Goal: Use online tool/utility: Utilize a website feature to perform a specific function

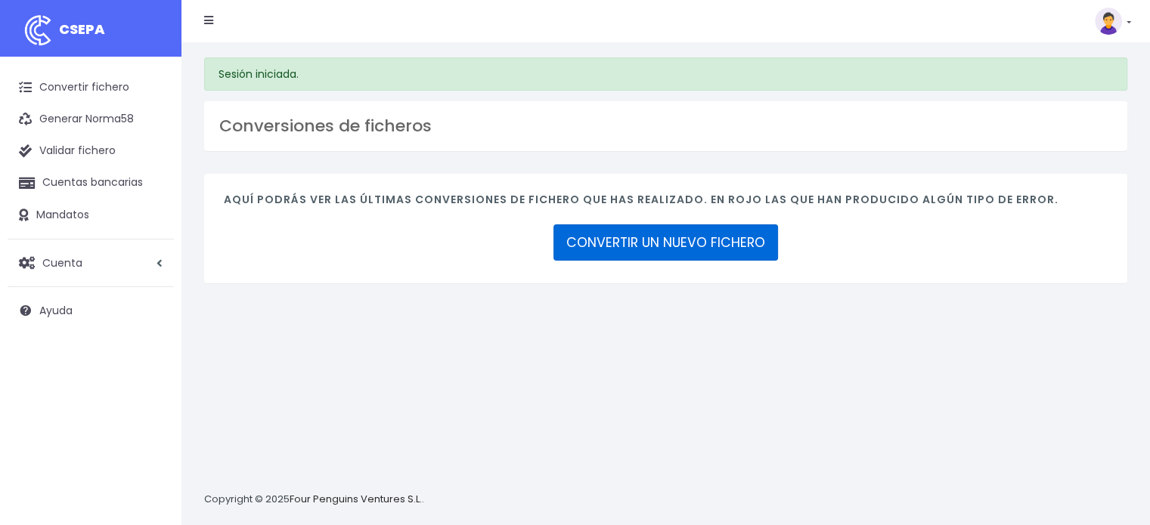
drag, startPoint x: 0, startPoint y: 0, endPoint x: 637, endPoint y: 242, distance: 681.1
click at [635, 242] on link "CONVERTIR UN NUEVO FICHERO" at bounding box center [665, 243] width 225 height 36
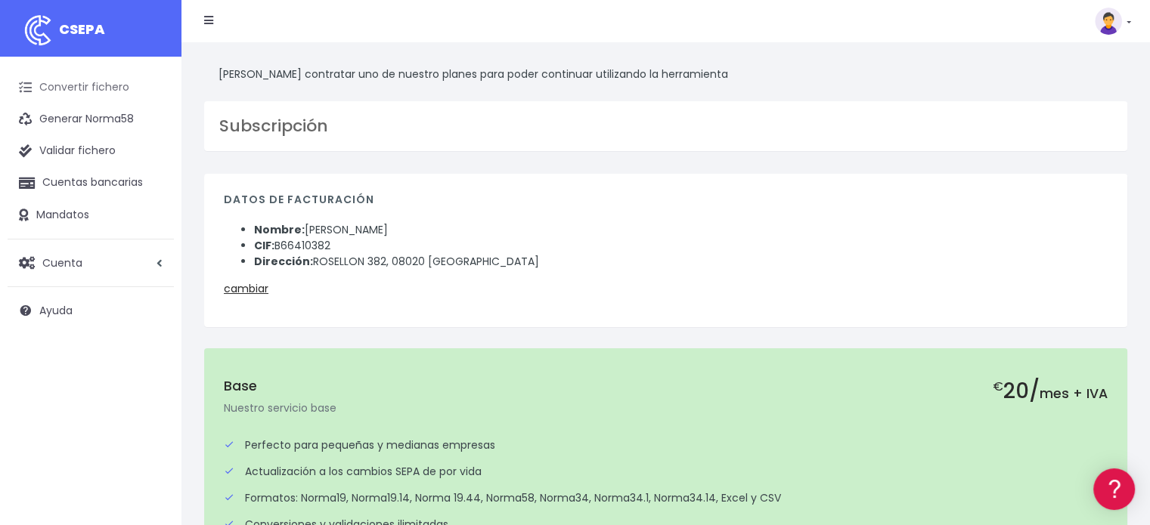
click at [118, 85] on link "Convertir fichero" at bounding box center [91, 88] width 166 height 32
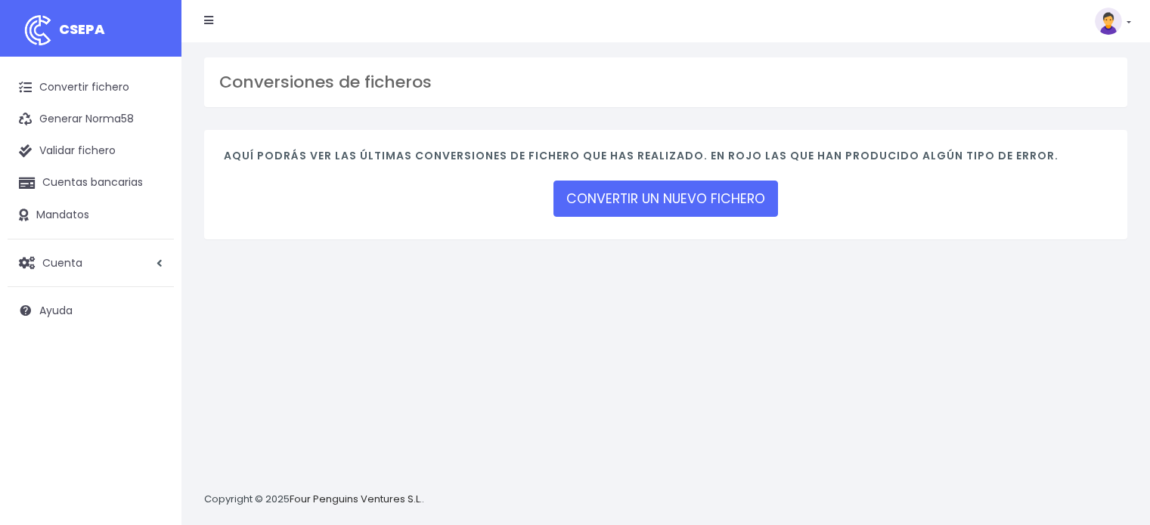
click at [653, 204] on link "CONVERTIR UN NUEVO FICHERO" at bounding box center [665, 199] width 225 height 36
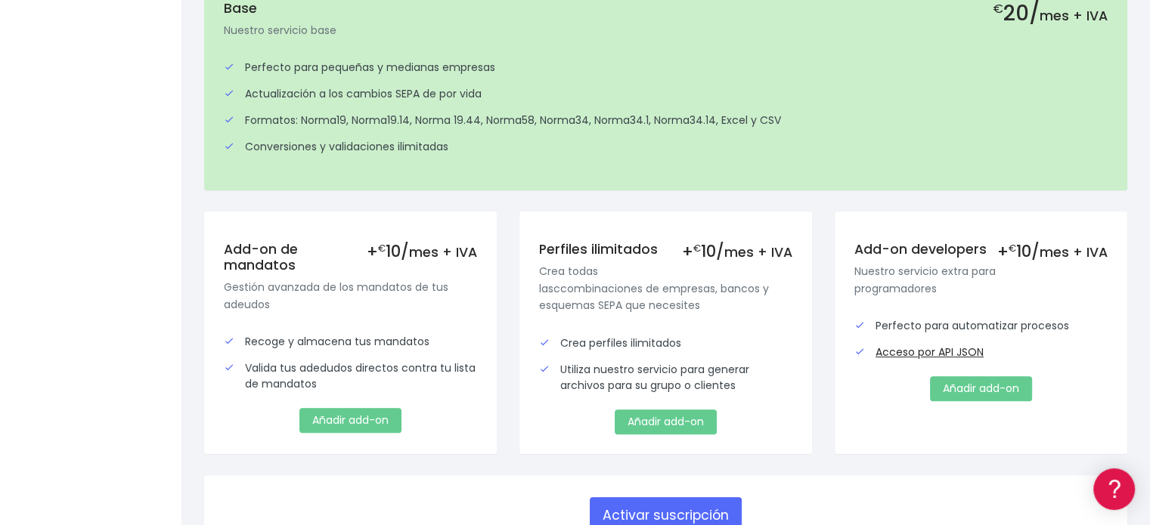
scroll to position [454, 0]
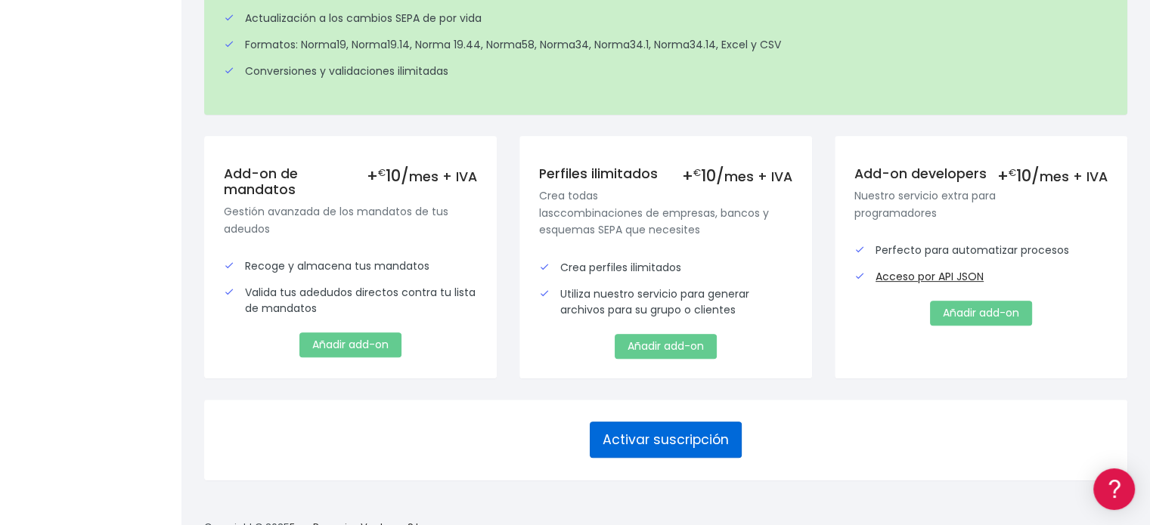
click at [652, 437] on button "Activar suscripción" at bounding box center [666, 440] width 152 height 36
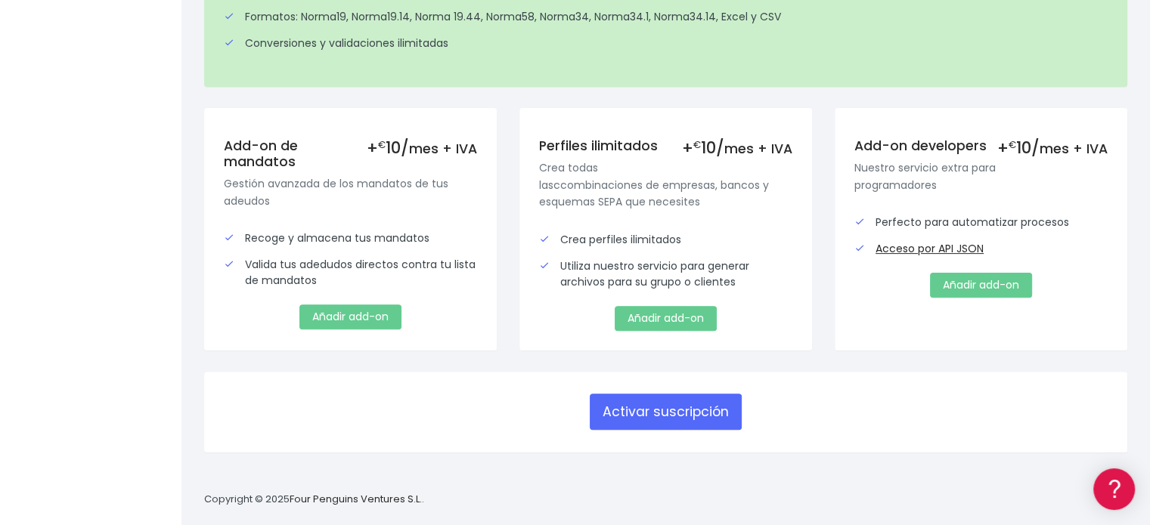
scroll to position [450, 0]
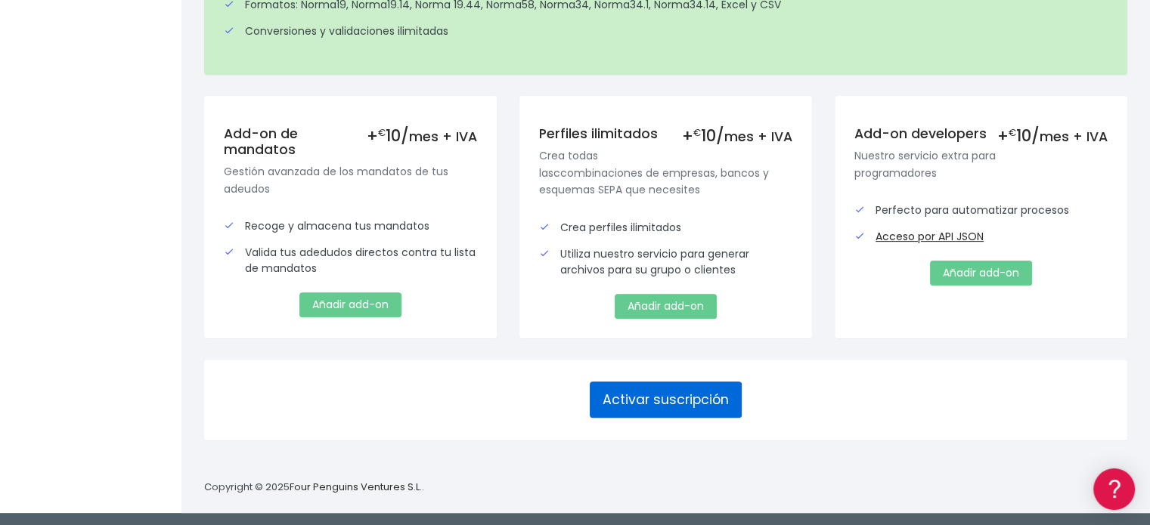
click at [693, 402] on button "Activar suscripción" at bounding box center [666, 400] width 152 height 36
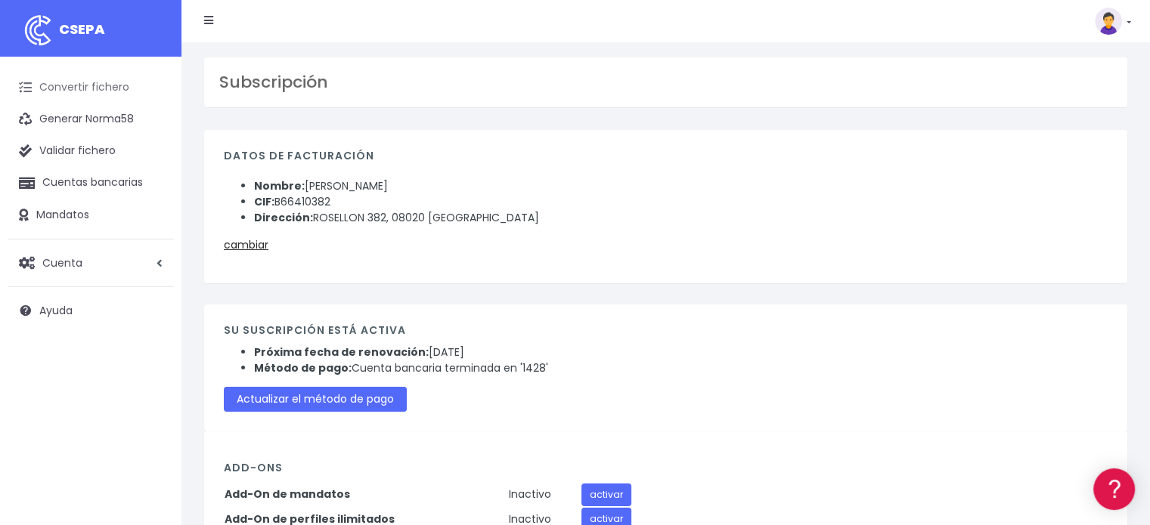
click at [51, 96] on link "Convertir fichero" at bounding box center [91, 88] width 166 height 32
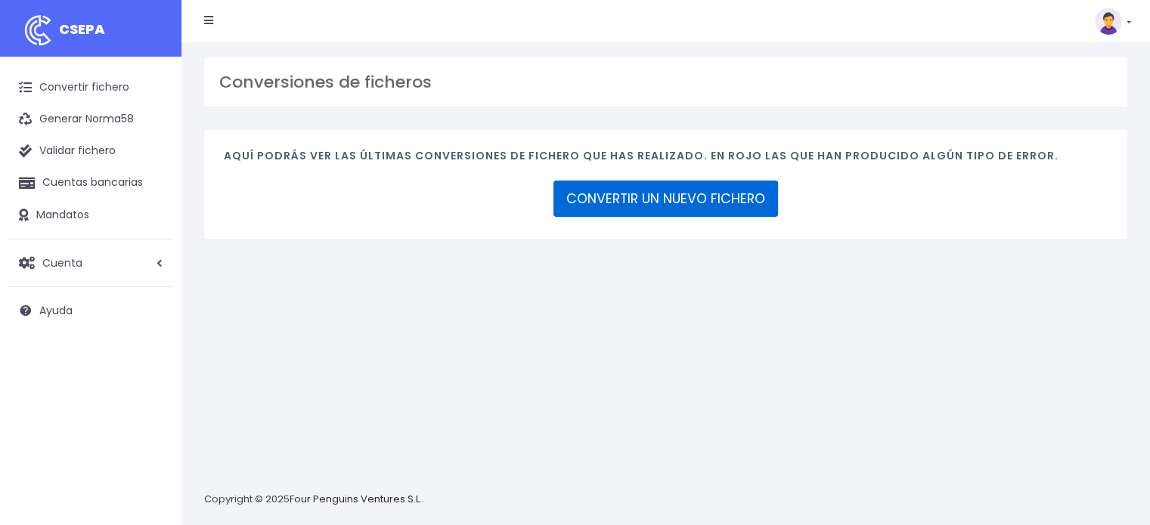
click at [674, 191] on link "CONVERTIR UN NUEVO FICHERO" at bounding box center [665, 199] width 225 height 36
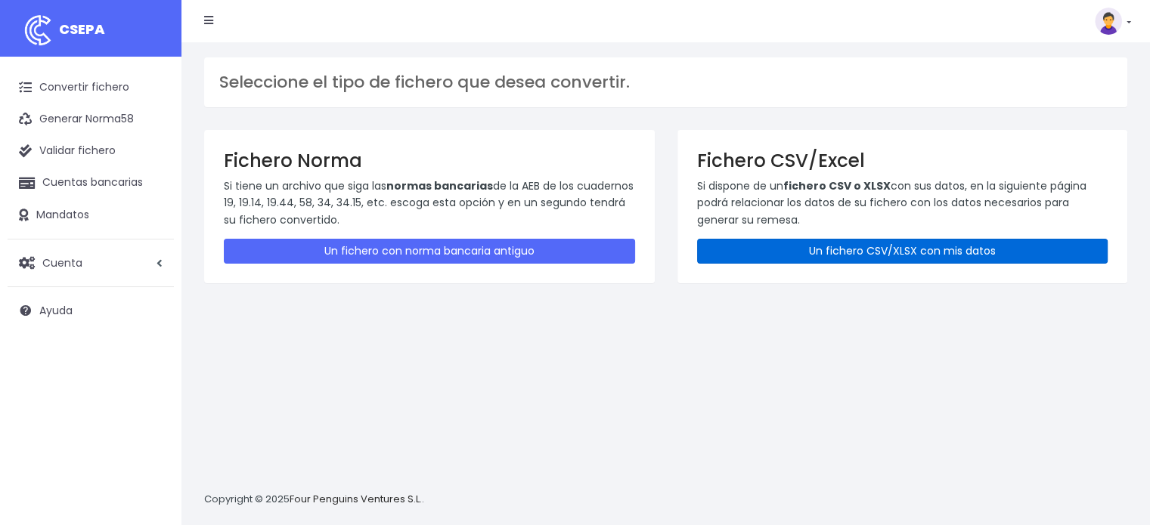
click at [871, 257] on link "Un fichero CSV/XLSX con mis datos" at bounding box center [902, 251] width 411 height 25
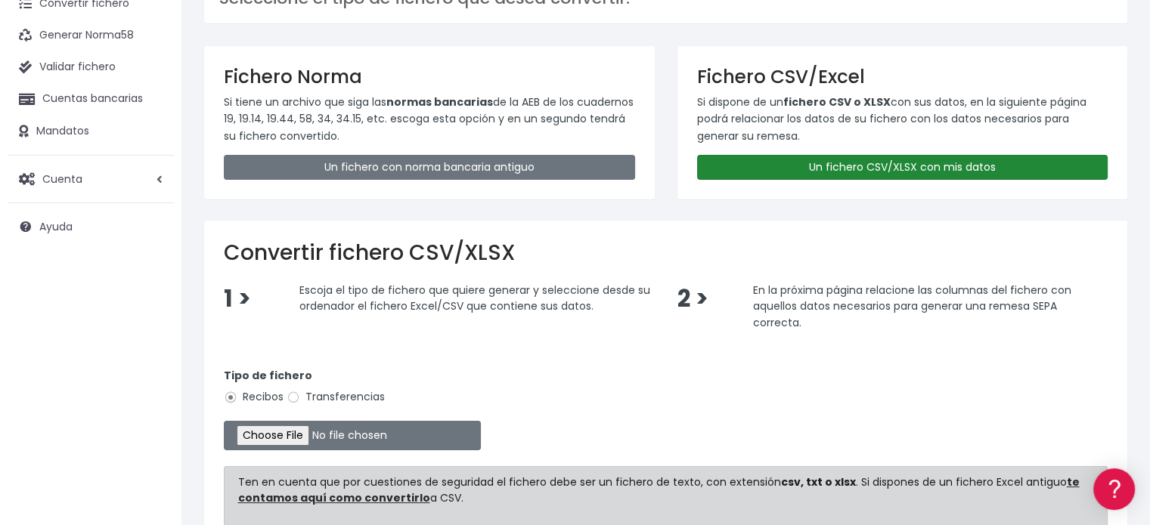
scroll to position [227, 0]
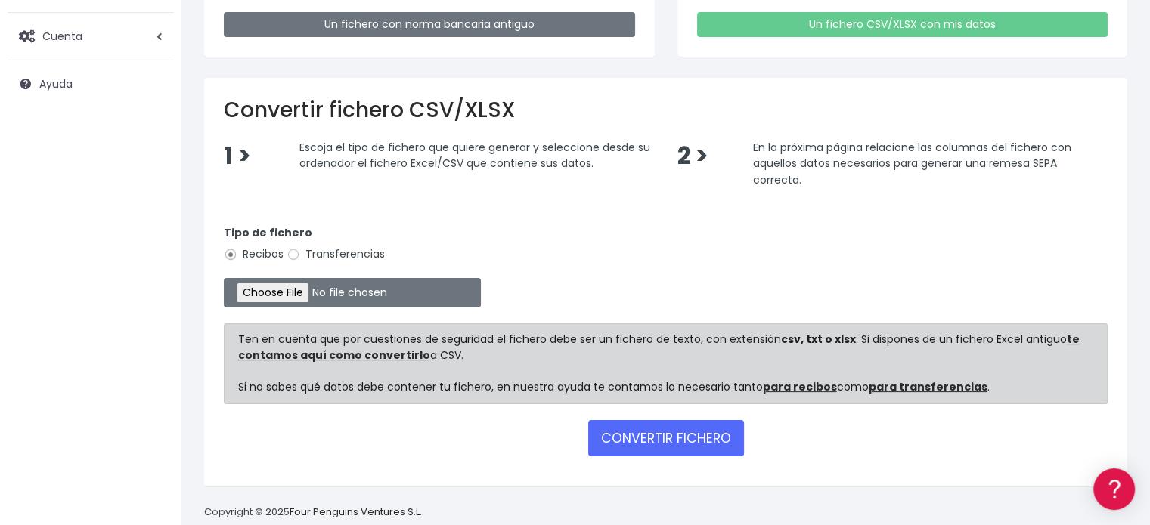
click at [364, 256] on label "Transferencias" at bounding box center [336, 254] width 98 height 16
click at [300, 256] on input "Transferencias" at bounding box center [294, 255] width 14 height 14
radio input "true"
click at [321, 296] on input "file" at bounding box center [352, 292] width 257 height 29
type input "C:\fakepath\08-2025 SEPA PAGO PROVEEDORES.xlsx"
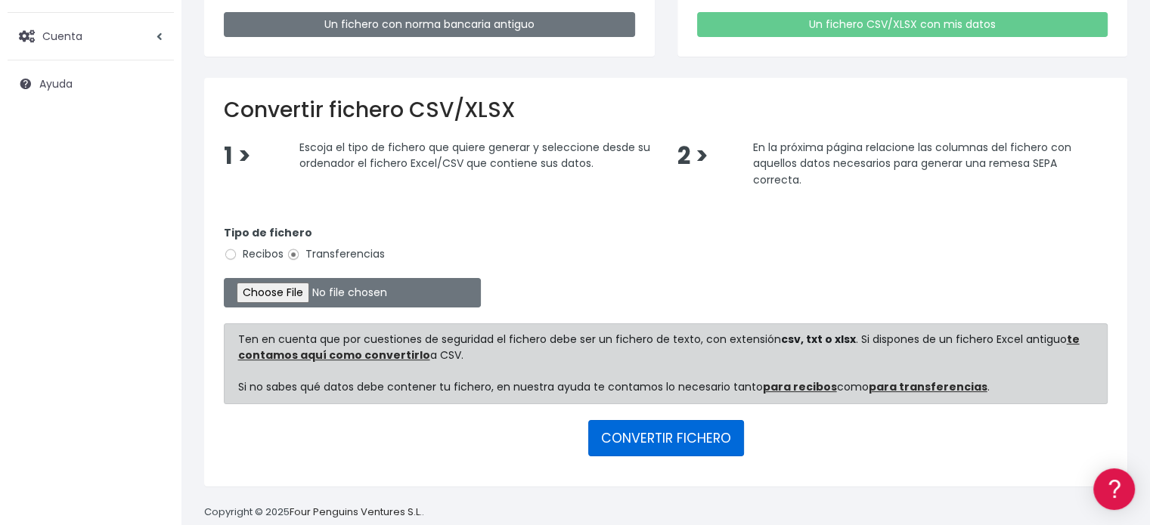
click at [654, 441] on button "CONVERTIR FICHERO" at bounding box center [666, 438] width 156 height 36
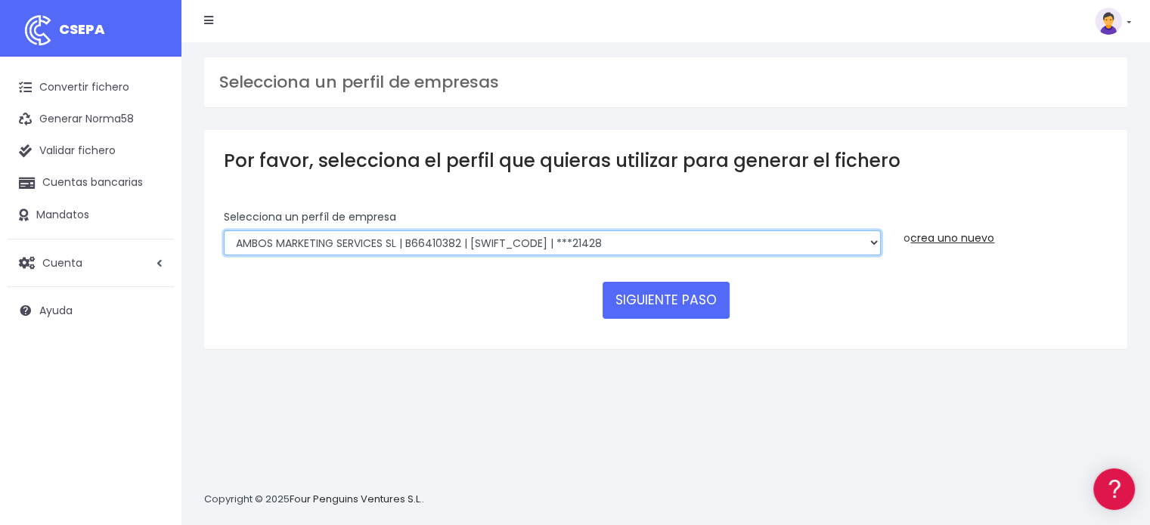
click at [650, 240] on select "AMBOS MARKETING SERVICES SL | B66410382 | [SWIFT_CODE] | ***21428 COMGRAFIC SA …" at bounding box center [552, 244] width 657 height 26
select select "1889"
click at [224, 231] on select "AMBOS MARKETING SERVICES SL | B66410382 | [SWIFT_CODE] | ***21428 COMGRAFIC SA …" at bounding box center [552, 244] width 657 height 26
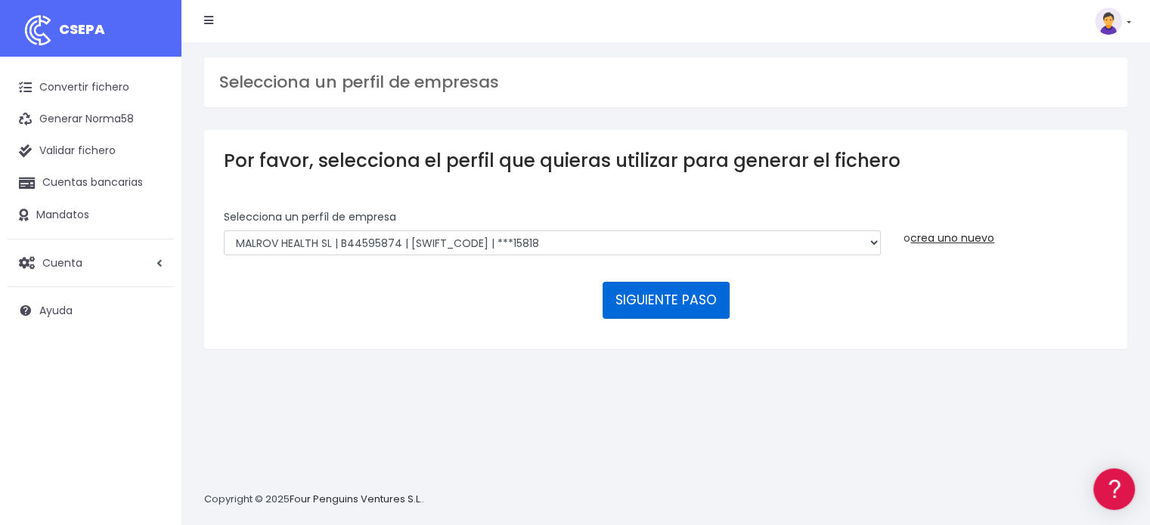
click at [639, 307] on button "SIGUIENTE PASO" at bounding box center [666, 300] width 127 height 36
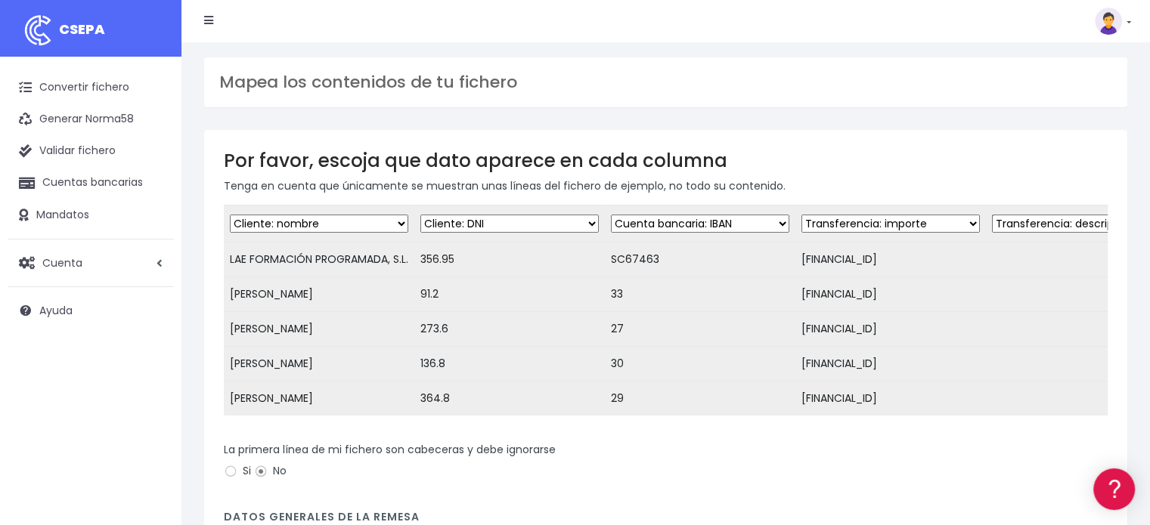
click at [553, 228] on select "Desechar campo Cliente: nombre Cliente: DNI Cliente: Email Cliente: referencia …" at bounding box center [509, 224] width 178 height 18
select select "amount"
click at [420, 215] on select "Desechar campo Cliente: nombre Cliente: DNI Cliente: Email Cliente: referencia …" at bounding box center [509, 224] width 178 height 18
click at [653, 227] on select "Desechar campo Cliente: nombre Cliente: DNI Cliente: Email Cliente: referencia …" at bounding box center [700, 224] width 178 height 18
select select "description"
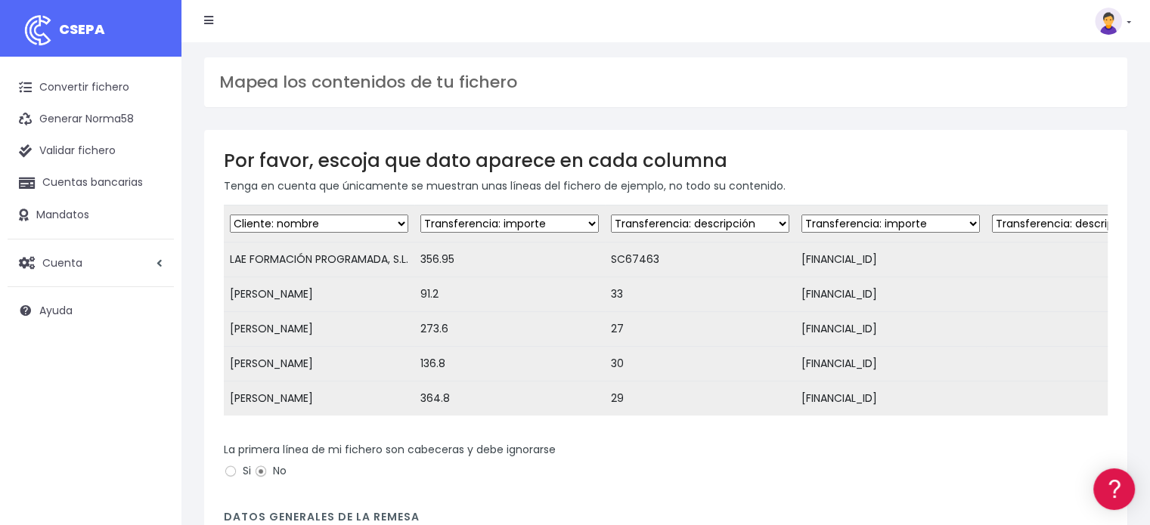
click at [611, 215] on select "Desechar campo Cliente: nombre Cliente: DNI Cliente: Email Cliente: referencia …" at bounding box center [700, 224] width 178 height 18
click at [854, 222] on select "Desechar campo Cliente: nombre Cliente: DNI Cliente: Email Cliente: referencia …" at bounding box center [890, 224] width 178 height 18
select select "iban"
click at [801, 215] on select "Desechar campo Cliente: nombre Cliente: DNI Cliente: Email Cliente: referencia …" at bounding box center [890, 224] width 178 height 18
click at [1056, 212] on td "Desechar campo Cliente: nombre Cliente: DNI Cliente: Email Cliente: referencia …" at bounding box center [1081, 224] width 191 height 37
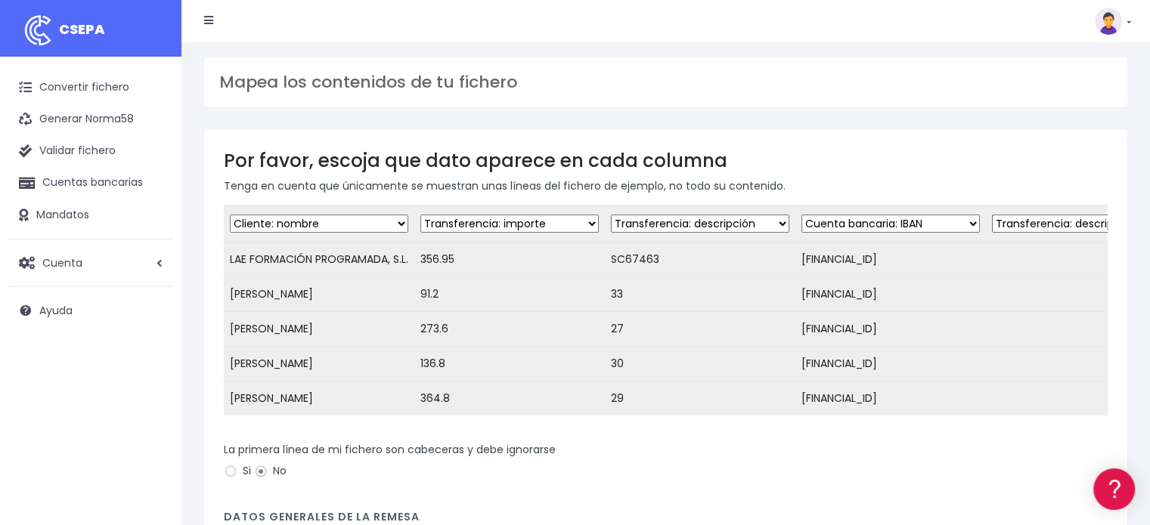
click at [1057, 224] on select "Desechar campo Cliente: nombre Cliente: DNI Cliente: Email Cliente: referencia …" at bounding box center [1081, 224] width 178 height 18
select select "dismiss"
click at [992, 215] on select "Desechar campo Cliente: nombre Cliente: DNI Cliente: Email Cliente: referencia …" at bounding box center [1081, 224] width 178 height 18
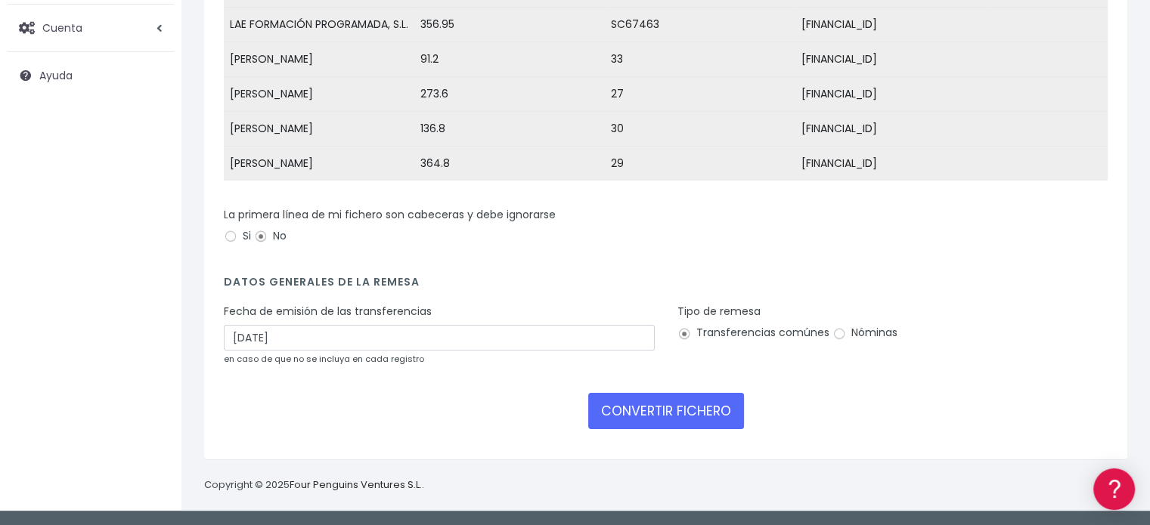
scroll to position [260, 0]
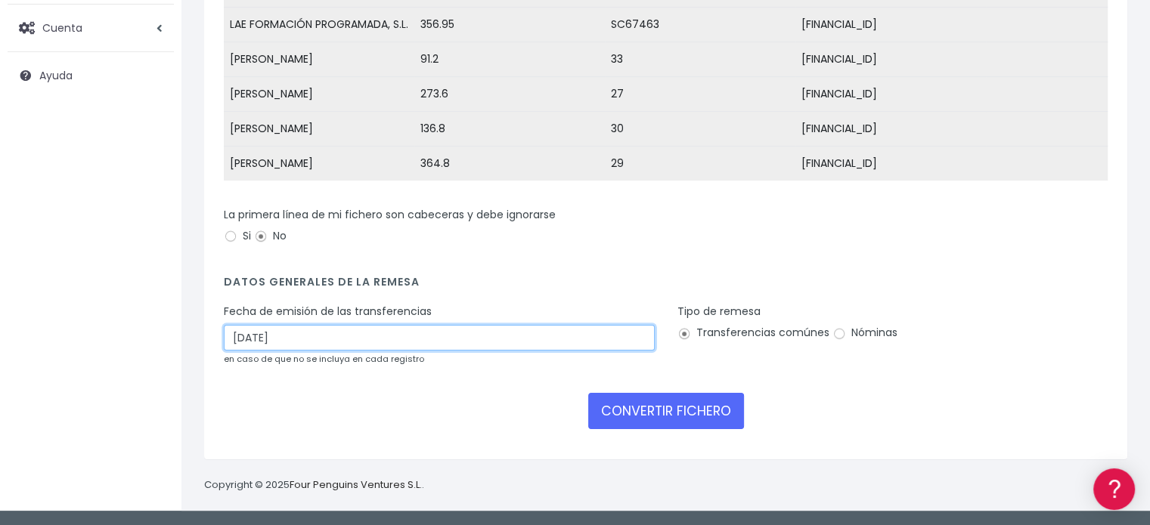
click at [284, 340] on input "20/08/2025" at bounding box center [439, 338] width 431 height 26
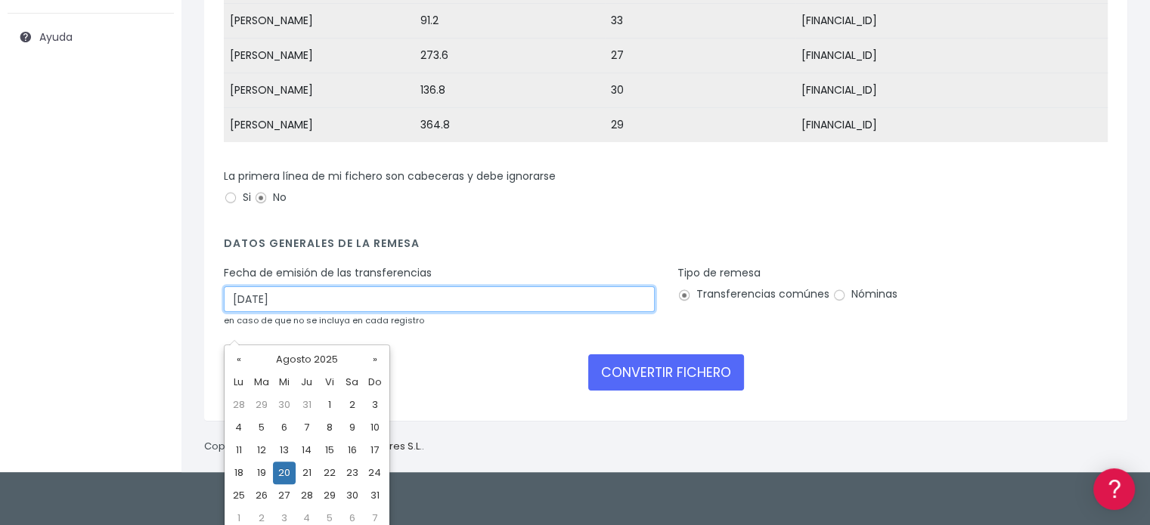
scroll to position [281, 0]
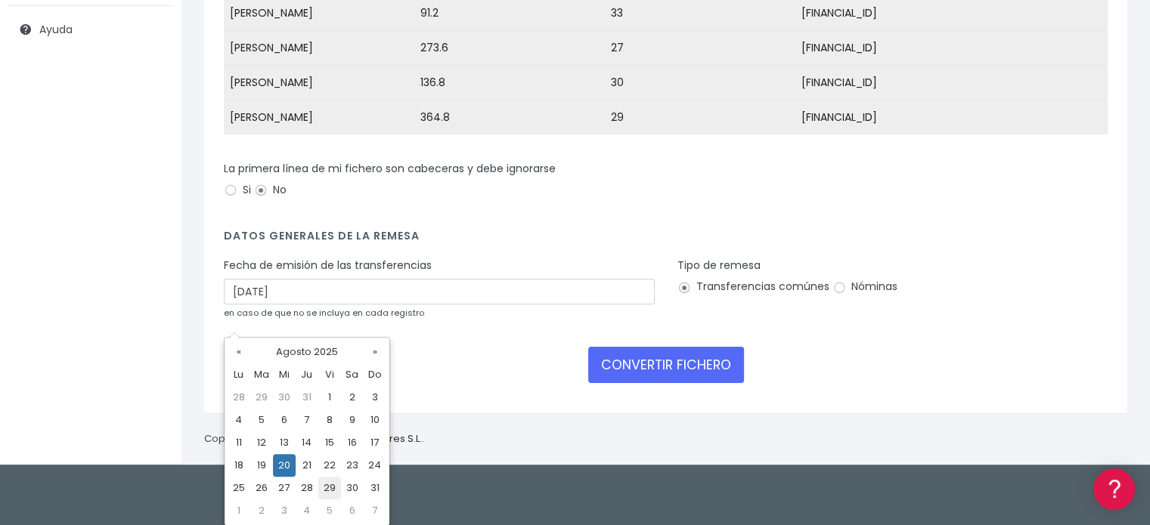
click at [320, 485] on td "29" at bounding box center [329, 488] width 23 height 23
type input "29/08/2025"
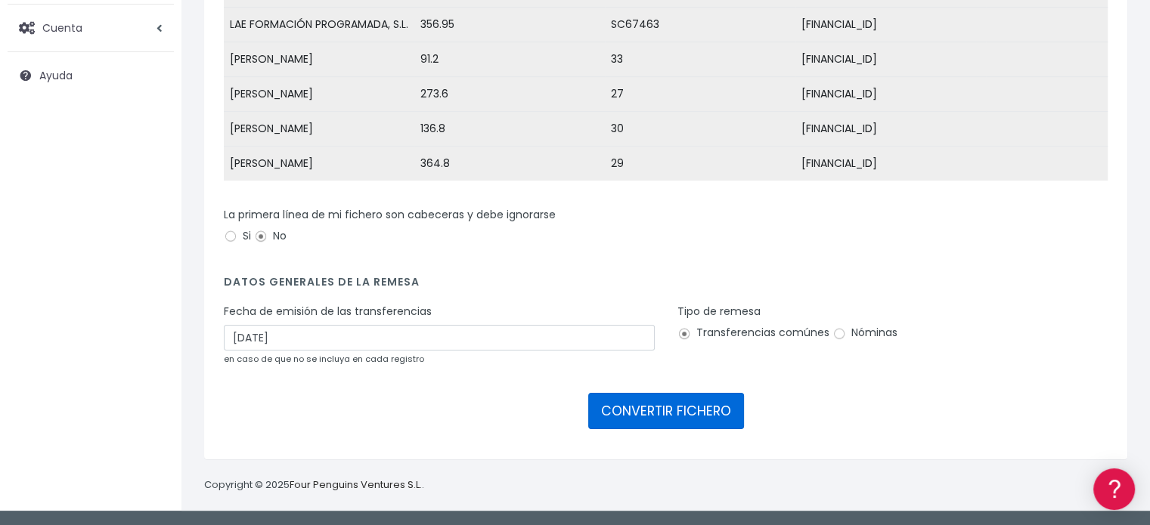
click at [688, 416] on button "CONVERTIR FICHERO" at bounding box center [666, 411] width 156 height 36
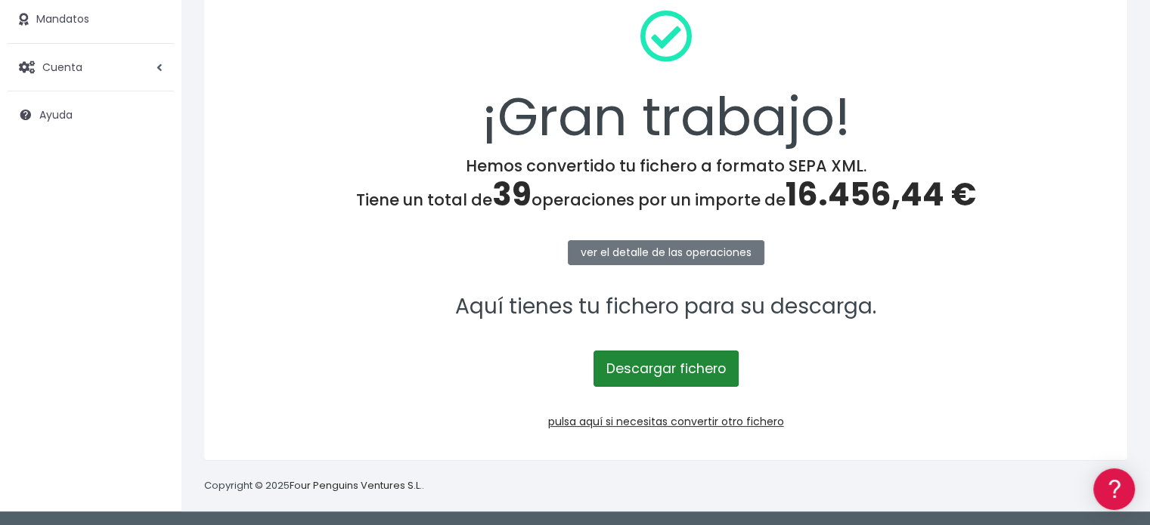
click at [696, 367] on link "Descargar fichero" at bounding box center [666, 369] width 145 height 36
click at [370, 313] on p "Aquí tienes tu fichero para su descarga." at bounding box center [666, 307] width 884 height 34
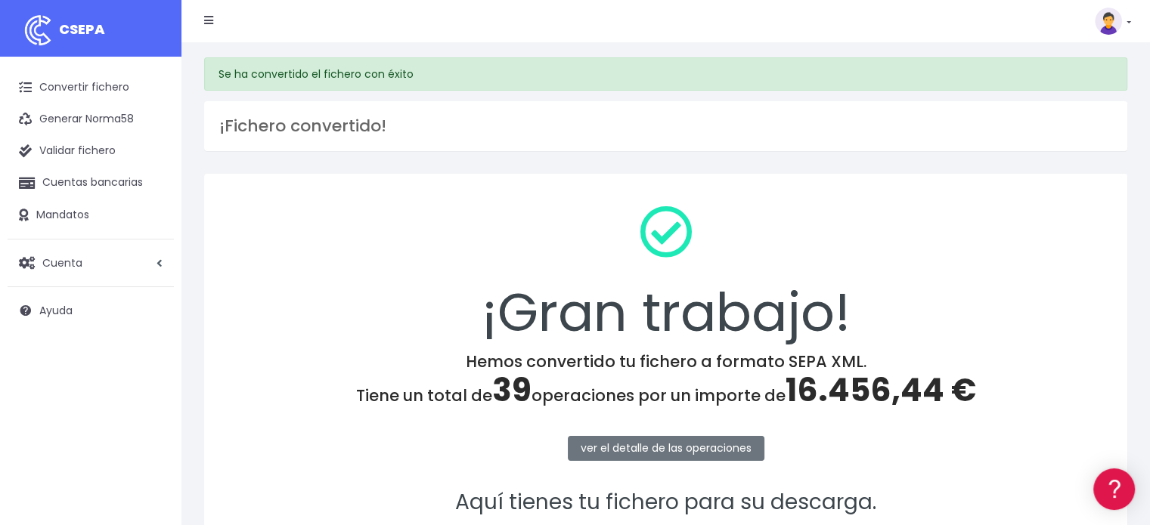
click at [203, 24] on li at bounding box center [209, 21] width 32 height 30
click at [209, 20] on icon at bounding box center [208, 20] width 9 height 11
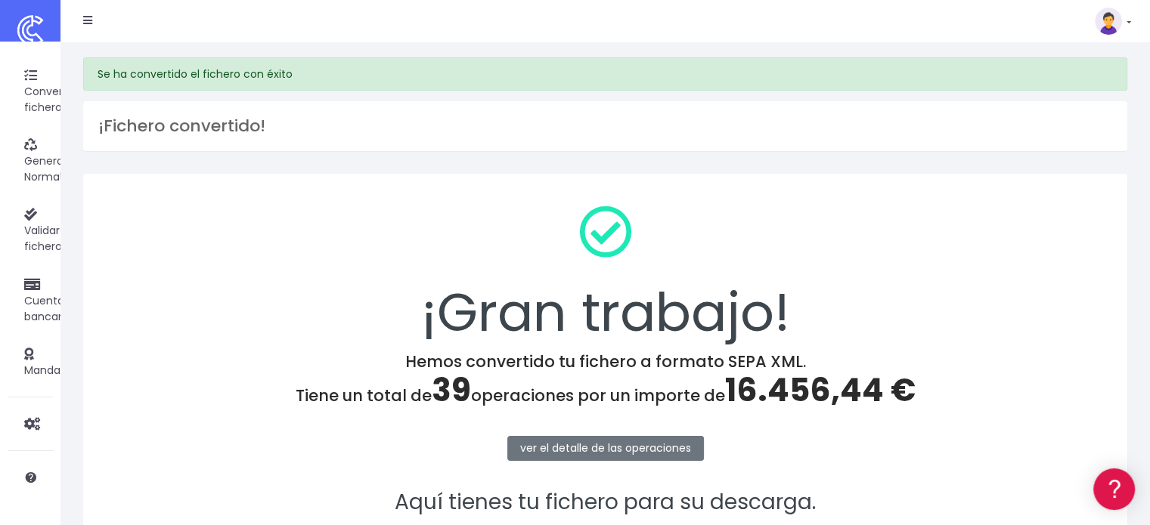
click at [193, 250] on div "¡Gran trabajo!" at bounding box center [605, 273] width 1005 height 159
click at [329, 326] on div "¡Gran trabajo!" at bounding box center [605, 273] width 1005 height 159
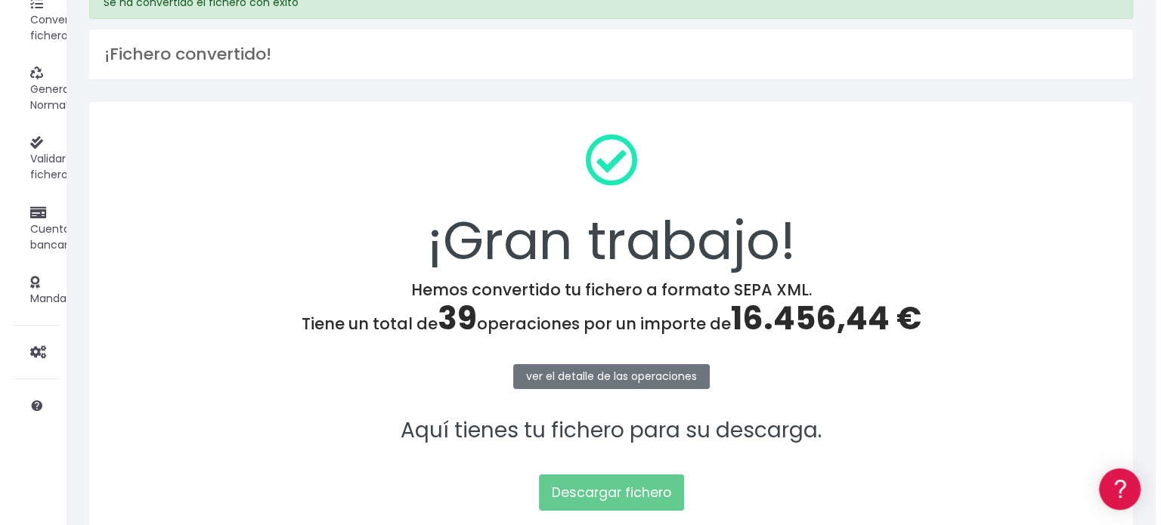
scroll to position [181, 0]
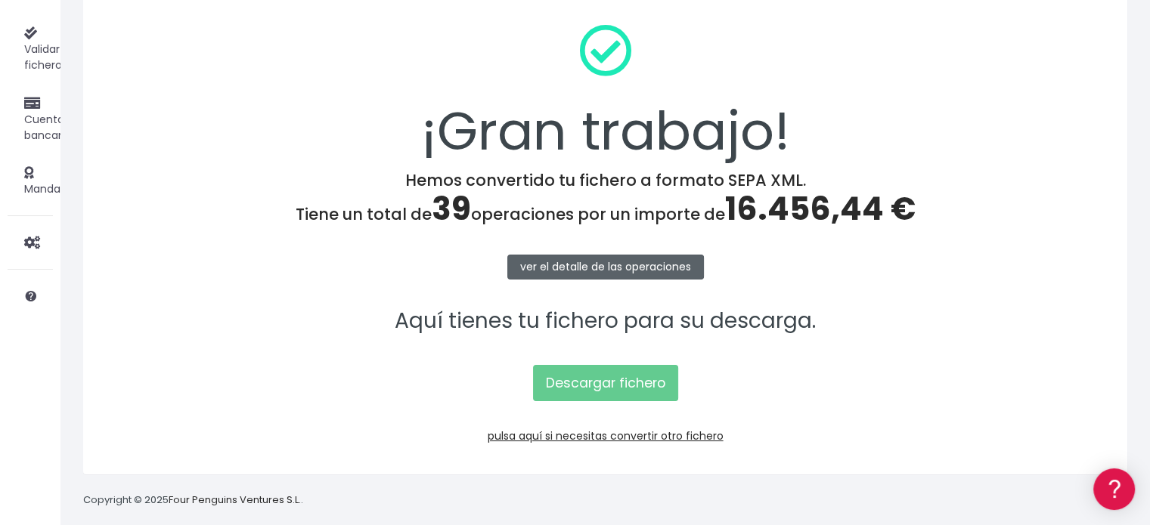
click at [566, 260] on link "ver el detalle de las operaciones" at bounding box center [605, 267] width 197 height 25
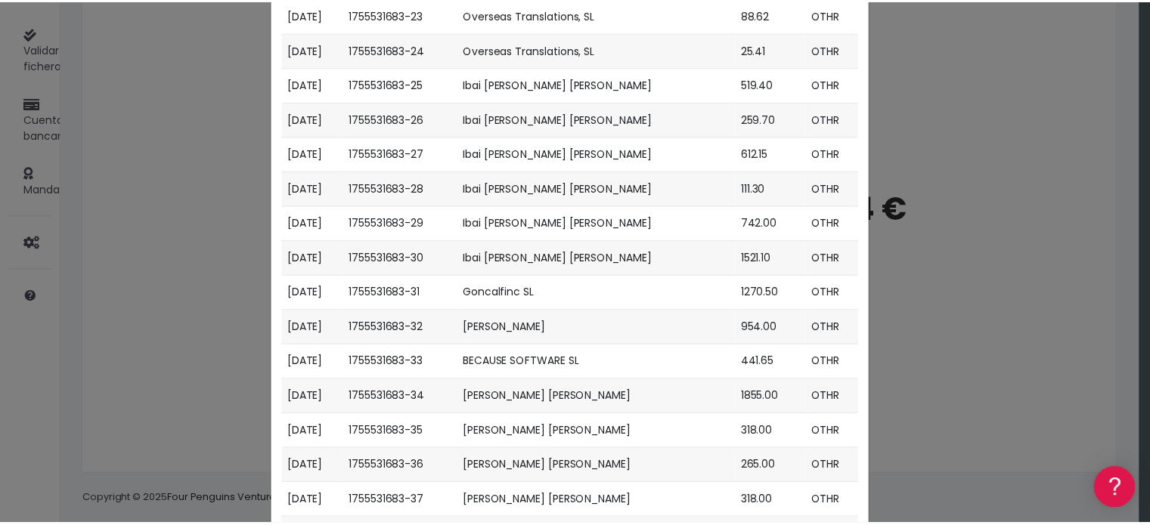
scroll to position [1021, 0]
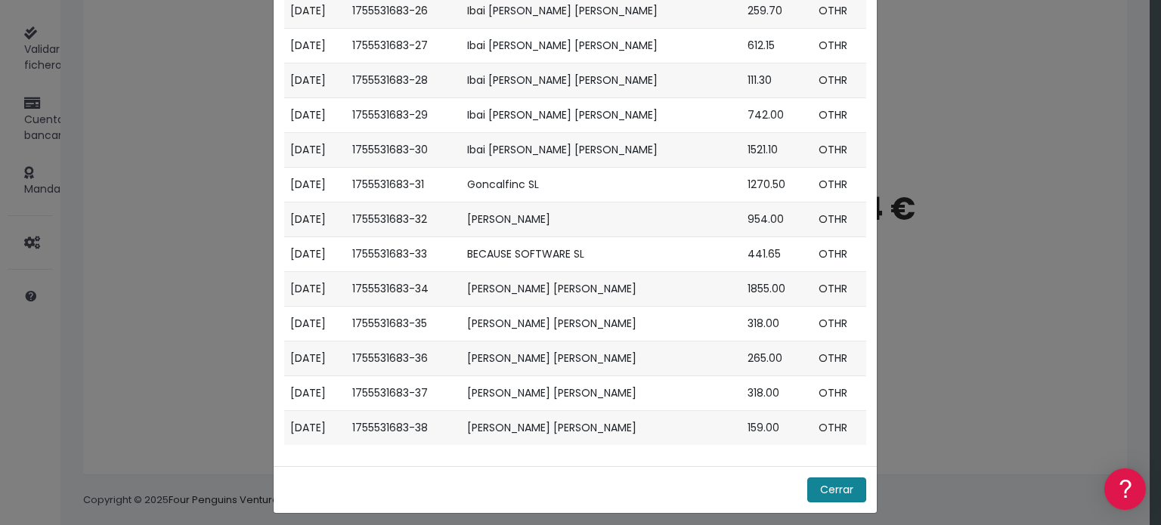
click at [819, 485] on button "Cerrar" at bounding box center [837, 490] width 59 height 25
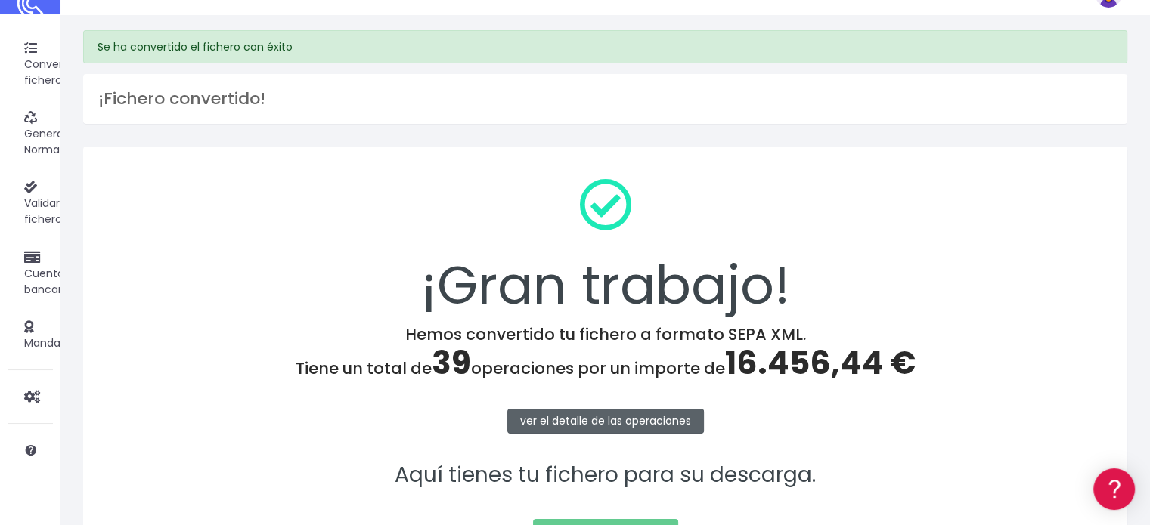
scroll to position [0, 0]
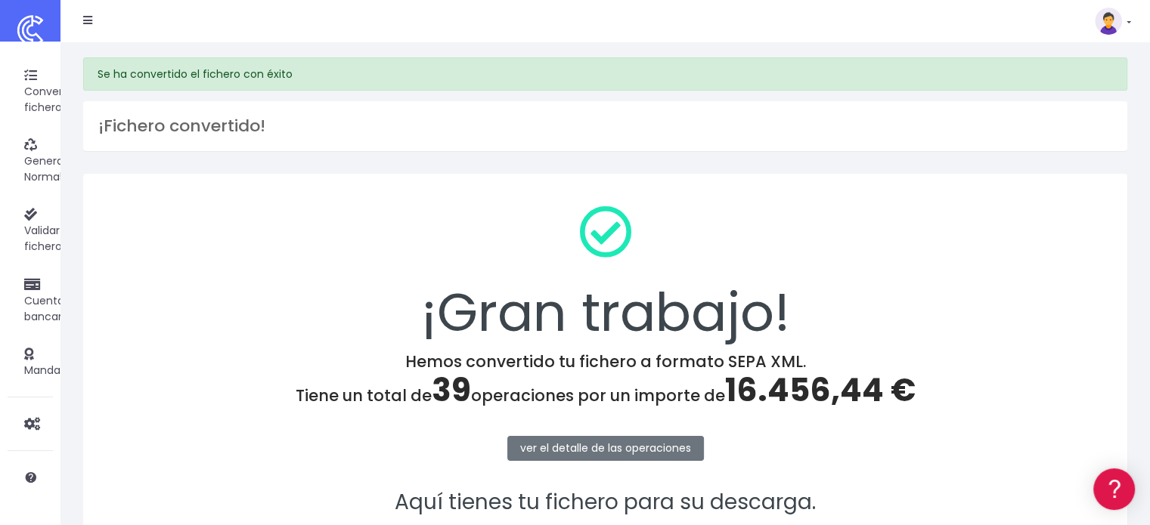
click at [93, 26] on li at bounding box center [88, 21] width 32 height 30
click at [88, 21] on icon at bounding box center [87, 20] width 9 height 11
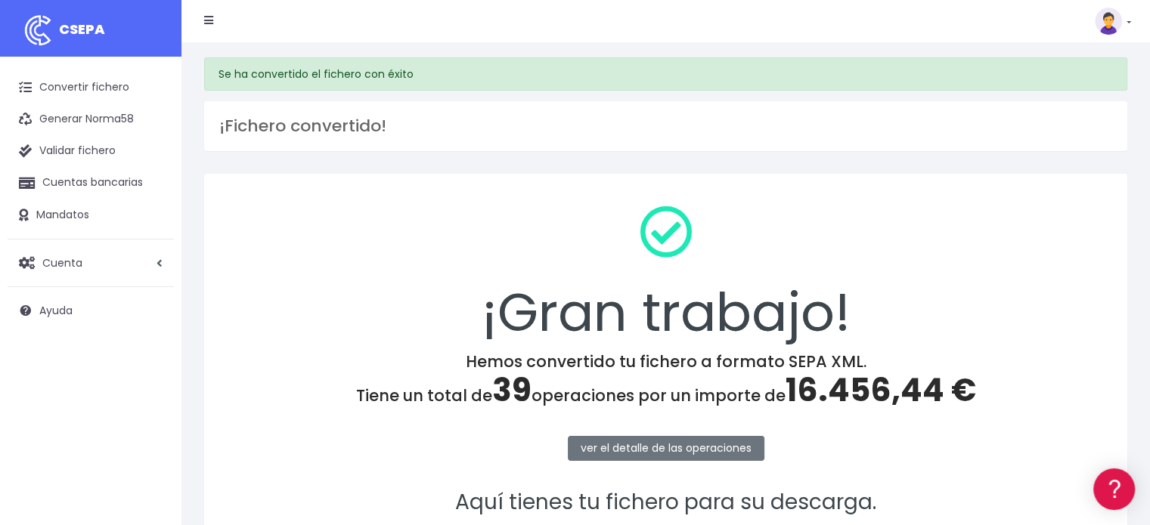
click at [345, 223] on div "¡Gran trabajo!" at bounding box center [666, 273] width 884 height 159
